Goal: Task Accomplishment & Management: Use online tool/utility

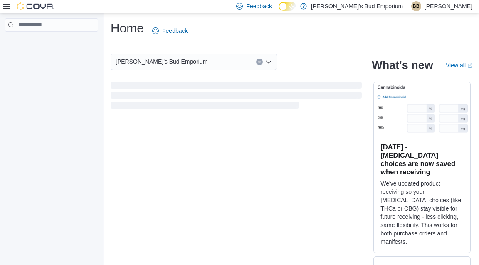
click at [8, 5] on icon at bounding box center [6, 6] width 7 height 7
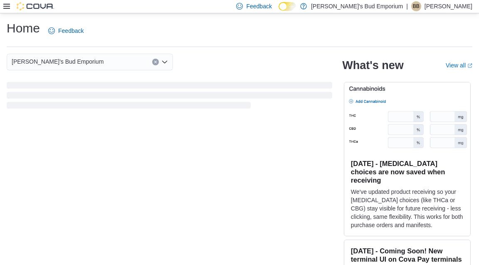
click at [8, 5] on icon at bounding box center [6, 6] width 7 height 7
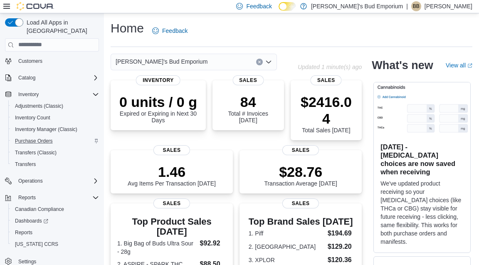
scroll to position [35, 0]
click at [43, 228] on div "Reports" at bounding box center [55, 233] width 87 height 10
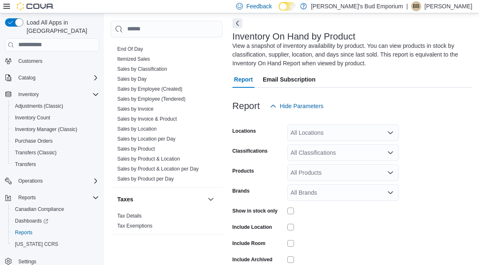
scroll to position [699, 0]
click at [237, 20] on button "Next" at bounding box center [238, 23] width 10 height 10
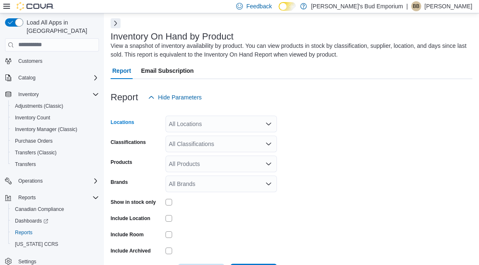
click at [247, 129] on div "All Locations" at bounding box center [221, 124] width 111 height 17
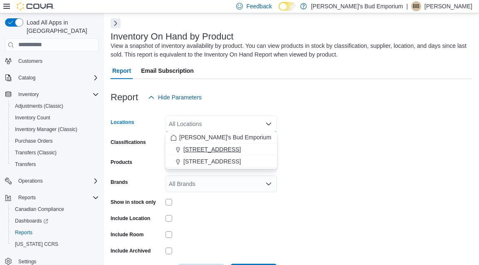
click at [218, 152] on span "[STREET_ADDRESS]" at bounding box center [211, 149] width 57 height 8
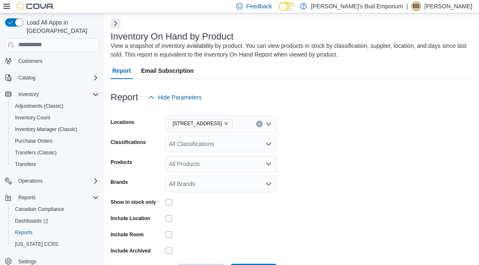
click at [290, 154] on form "Locations [STREET_ADDRESS] Classifications All Classifications Products All Pro…" at bounding box center [292, 193] width 362 height 175
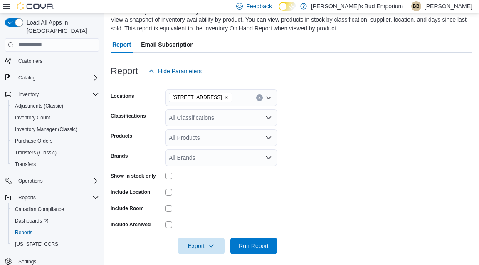
click at [210, 118] on div "All Classifications" at bounding box center [221, 117] width 111 height 17
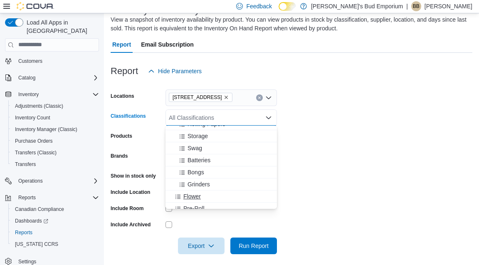
scroll to position [120, 0]
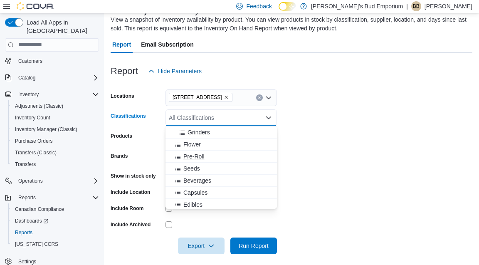
click at [207, 156] on div "Pre-Roll" at bounding box center [222, 156] width 102 height 8
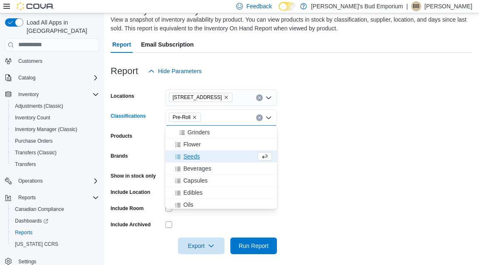
click at [207, 156] on div "Seeds" at bounding box center [214, 156] width 86 height 8
click at [207, 156] on span "Beverages" at bounding box center [197, 156] width 28 height 8
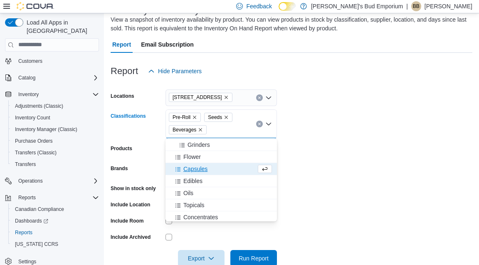
click at [207, 170] on span "Capsules" at bounding box center [195, 169] width 24 height 8
click at [207, 170] on div "Edibles" at bounding box center [214, 169] width 86 height 8
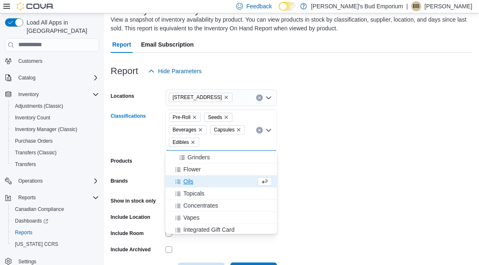
click at [202, 185] on div "Oils" at bounding box center [214, 181] width 86 height 8
click at [202, 185] on span "Topicals" at bounding box center [193, 181] width 21 height 8
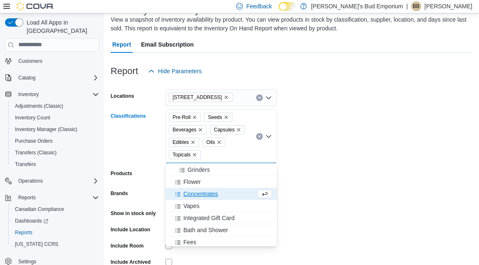
click at [202, 197] on span "Concentrates" at bounding box center [200, 194] width 35 height 8
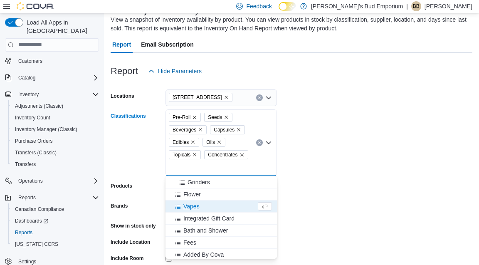
click at [198, 204] on span "Vapes" at bounding box center [191, 206] width 16 height 8
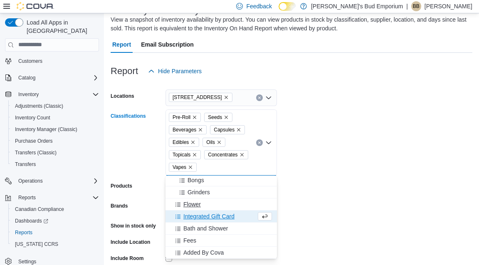
click at [196, 205] on span "Flower" at bounding box center [191, 204] width 17 height 8
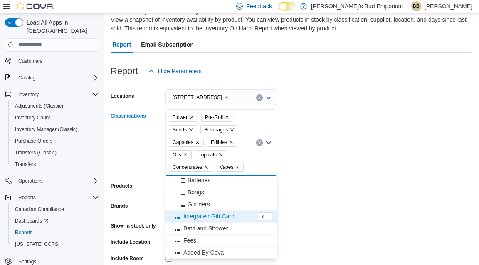
scroll to position [98, 0]
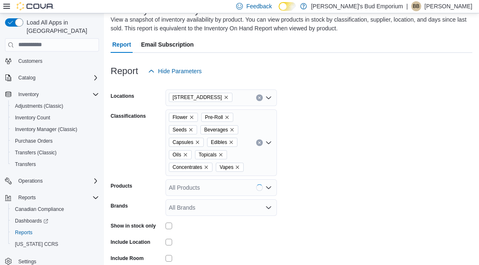
click at [323, 180] on form "Locations [STREET_ADDRESS] Classifications Flower Pre-Roll Seeds Beverages Caps…" at bounding box center [292, 191] width 362 height 225
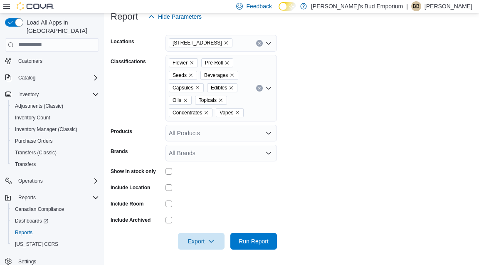
scroll to position [116, 0]
click at [264, 243] on span "Run Report" at bounding box center [254, 241] width 30 height 8
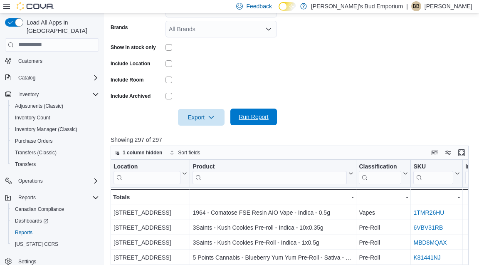
scroll to position [241, 0]
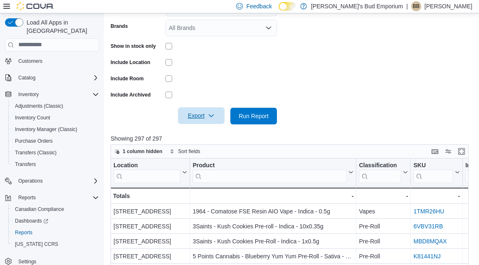
click at [201, 115] on span "Export" at bounding box center [201, 115] width 37 height 17
click at [219, 151] on span "Export to Csv" at bounding box center [202, 147] width 37 height 7
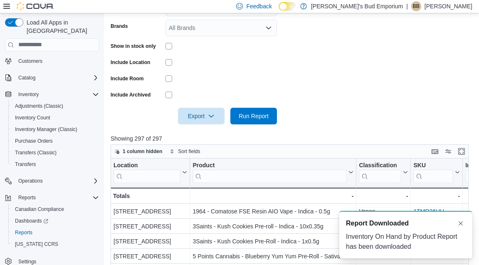
scroll to position [0, 0]
